Goal: Find specific fact: Find specific fact

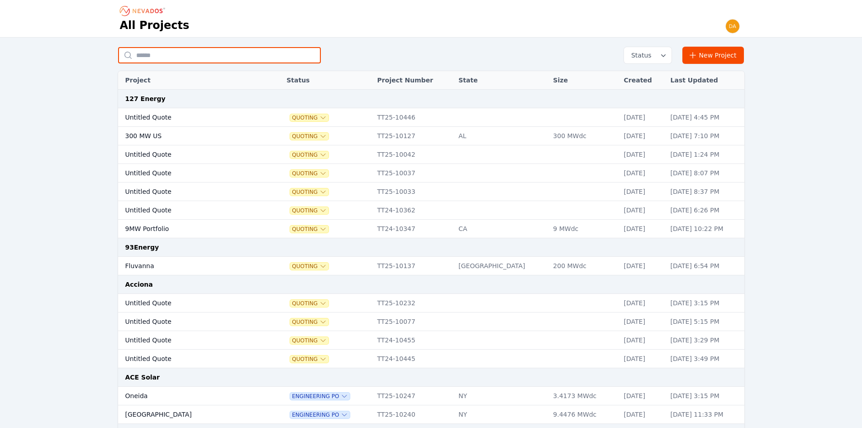
click at [186, 56] on input "text" at bounding box center [219, 55] width 203 height 16
type input "*******"
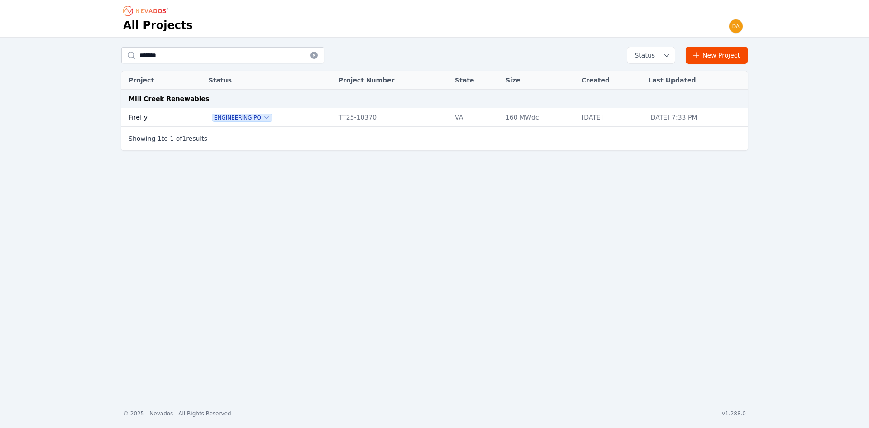
click at [173, 124] on td "Firefly" at bounding box center [154, 117] width 67 height 19
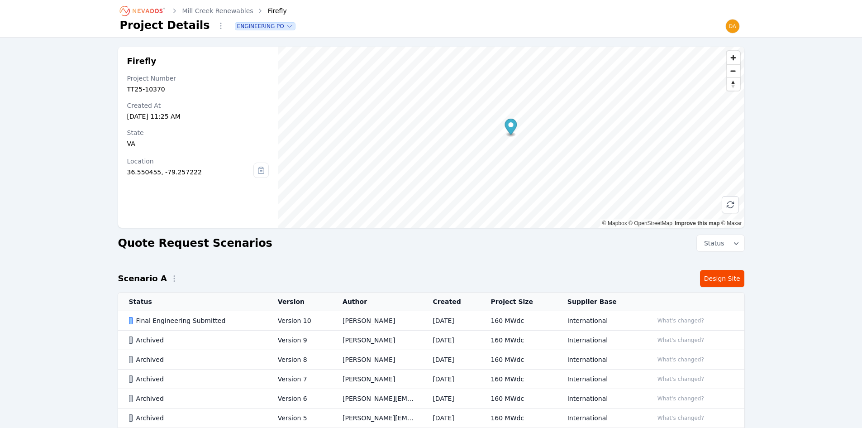
click at [202, 323] on div "Final Engineering Submitted" at bounding box center [196, 320] width 134 height 9
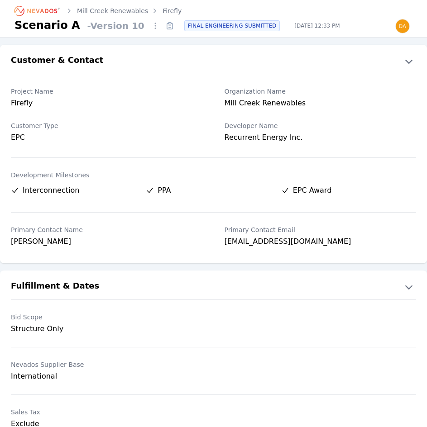
click at [257, 103] on div "Mill Creek Renewables" at bounding box center [321, 104] width 192 height 13
click at [263, 104] on div "Mill Creek Renewables" at bounding box center [321, 104] width 192 height 13
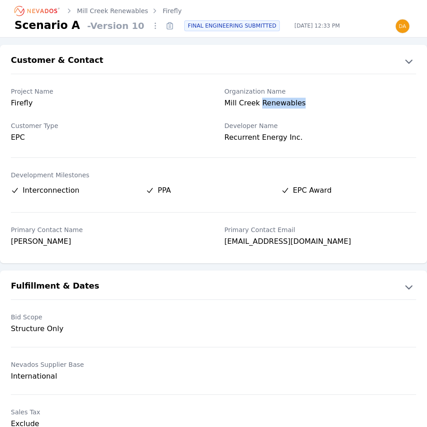
click at [263, 104] on div "Mill Creek Renewables" at bounding box center [321, 104] width 192 height 13
click at [311, 106] on div "Mill Creek Renewables" at bounding box center [321, 104] width 192 height 13
drag, startPoint x: 298, startPoint y: 101, endPoint x: 222, endPoint y: 103, distance: 76.5
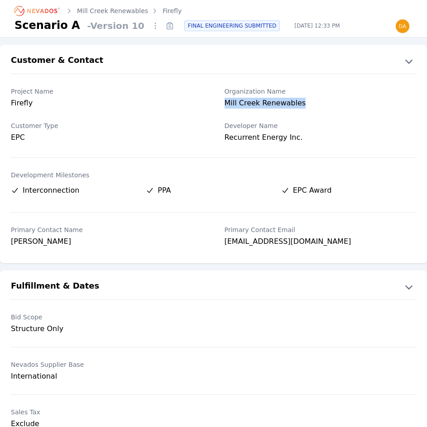
click at [222, 103] on div "Project Name Firefly Organization Name Mill Creek Renewables" at bounding box center [213, 98] width 427 height 34
copy div "Mill Creek Renewables"
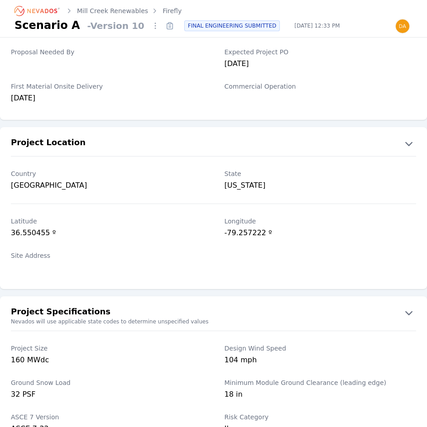
scroll to position [453, 0]
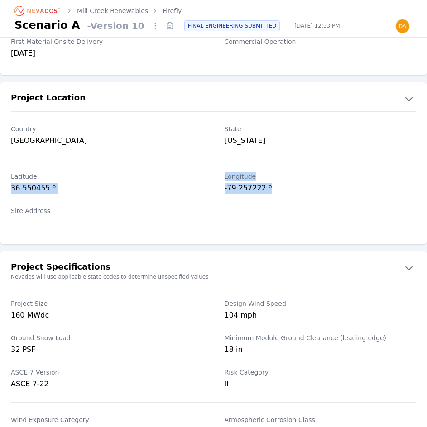
drag, startPoint x: 10, startPoint y: 191, endPoint x: 275, endPoint y: 191, distance: 264.8
click at [275, 191] on div "[GEOGRAPHIC_DATA] º" at bounding box center [213, 184] width 427 height 34
click at [275, 191] on div "-79.257222 º" at bounding box center [321, 189] width 192 height 13
click at [261, 187] on div "-79.257222 º" at bounding box center [321, 189] width 192 height 13
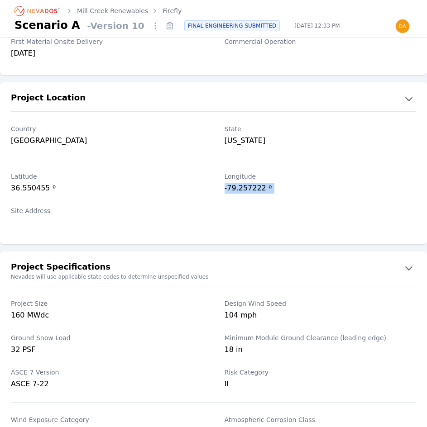
click at [261, 187] on div "-79.257222 º" at bounding box center [321, 189] width 192 height 13
click at [168, 192] on div "36.550455 º" at bounding box center [107, 189] width 192 height 13
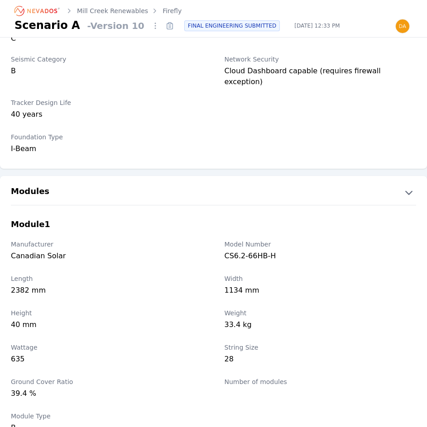
scroll to position [905, 0]
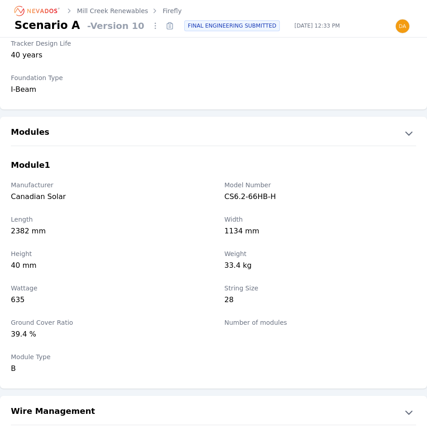
click at [257, 191] on div "CS6.2-66HB-H" at bounding box center [321, 197] width 192 height 13
copy div "CS6.2-66HB-H"
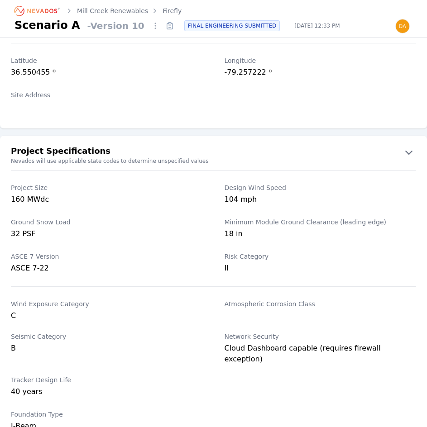
scroll to position [543, 0]
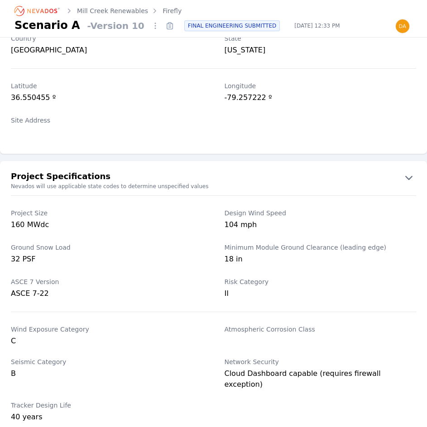
click at [146, 128] on div at bounding box center [107, 133] width 192 height 13
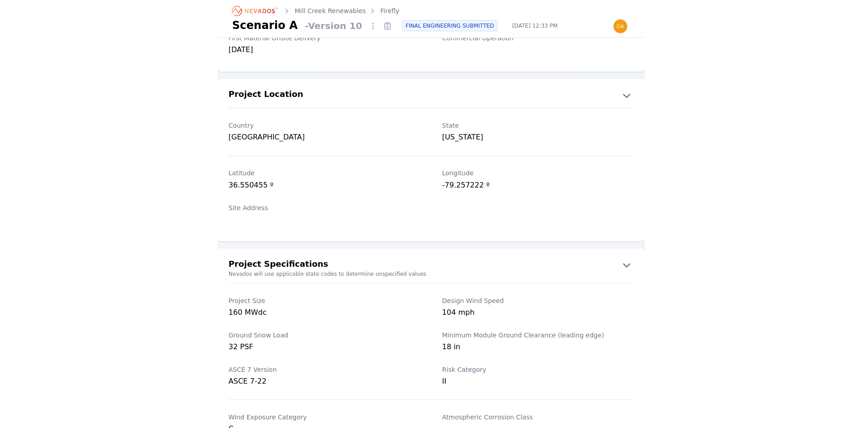
scroll to position [453, 0]
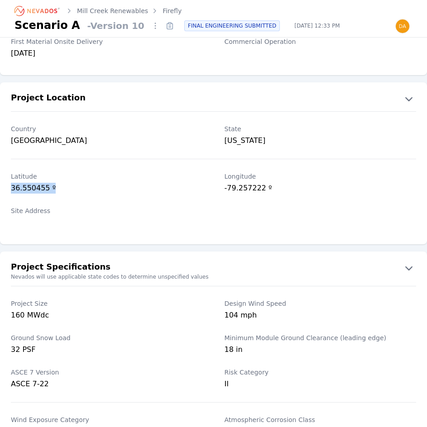
drag, startPoint x: 9, startPoint y: 190, endPoint x: 50, endPoint y: 190, distance: 41.7
click at [50, 190] on div "[GEOGRAPHIC_DATA] º" at bounding box center [213, 184] width 427 height 34
copy div "36.550455 º"
drag, startPoint x: 221, startPoint y: 187, endPoint x: 277, endPoint y: 188, distance: 56.2
click at [277, 188] on div "[GEOGRAPHIC_DATA] º" at bounding box center [213, 184] width 427 height 34
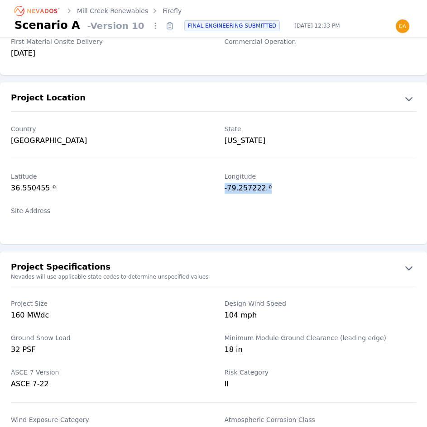
copy div "-79.257222 º"
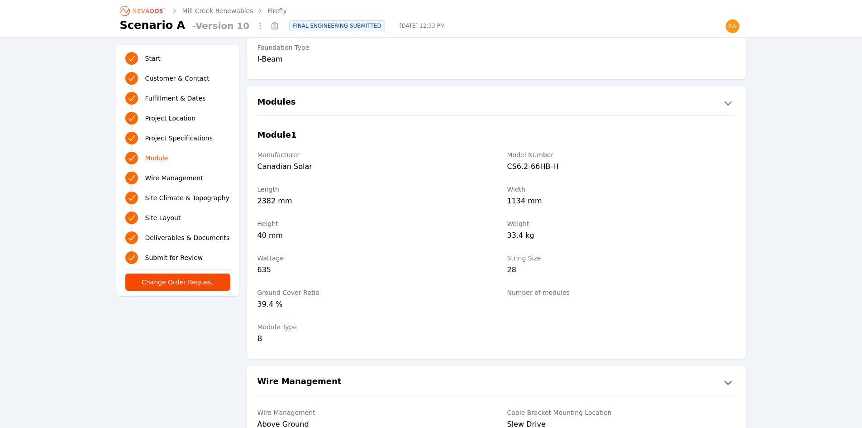
scroll to position [951, 0]
